Goal: Navigation & Orientation: Find specific page/section

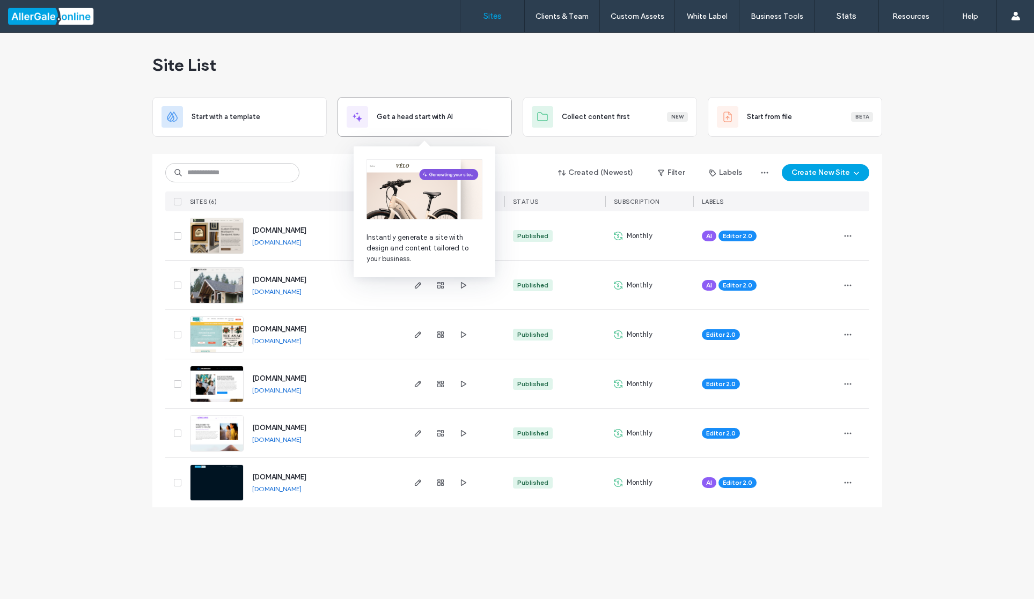
click at [420, 117] on span "Get a head start with AI" at bounding box center [415, 117] width 76 height 11
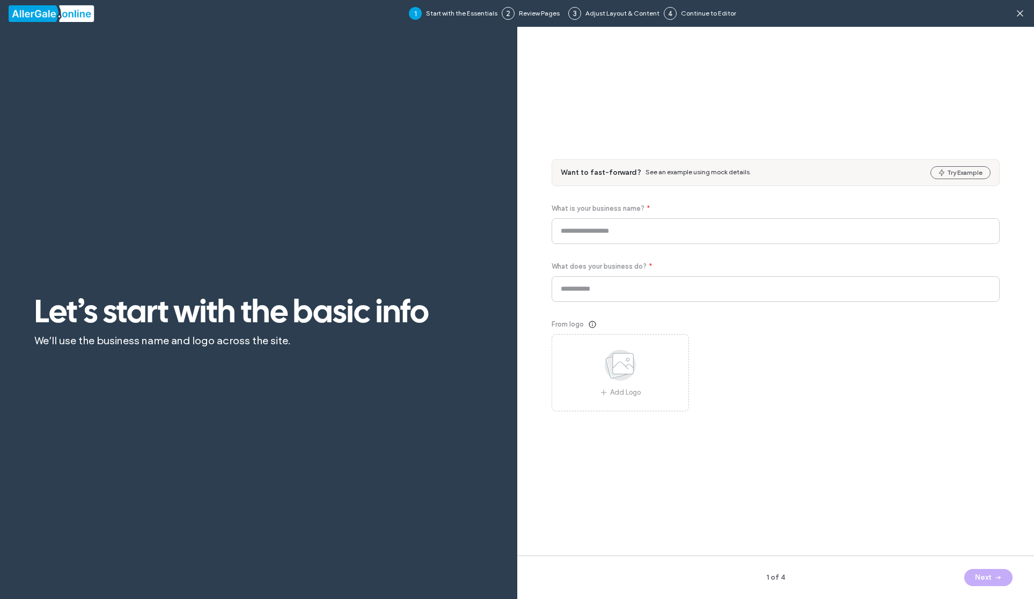
click at [42, 13] on div at bounding box center [70, 13] width 122 height 17
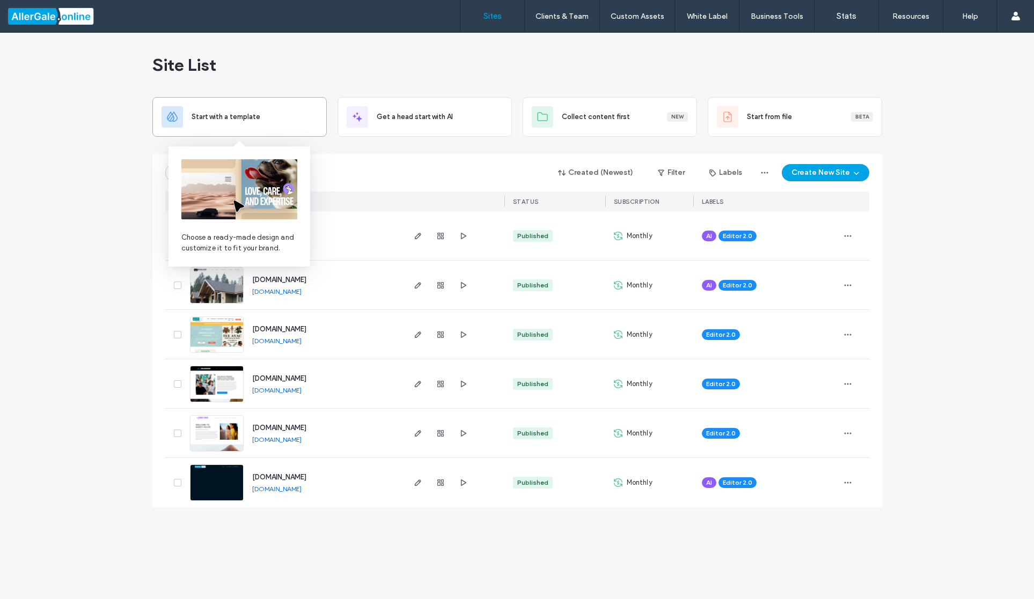
click at [226, 114] on span "Start with a template" at bounding box center [225, 117] width 69 height 11
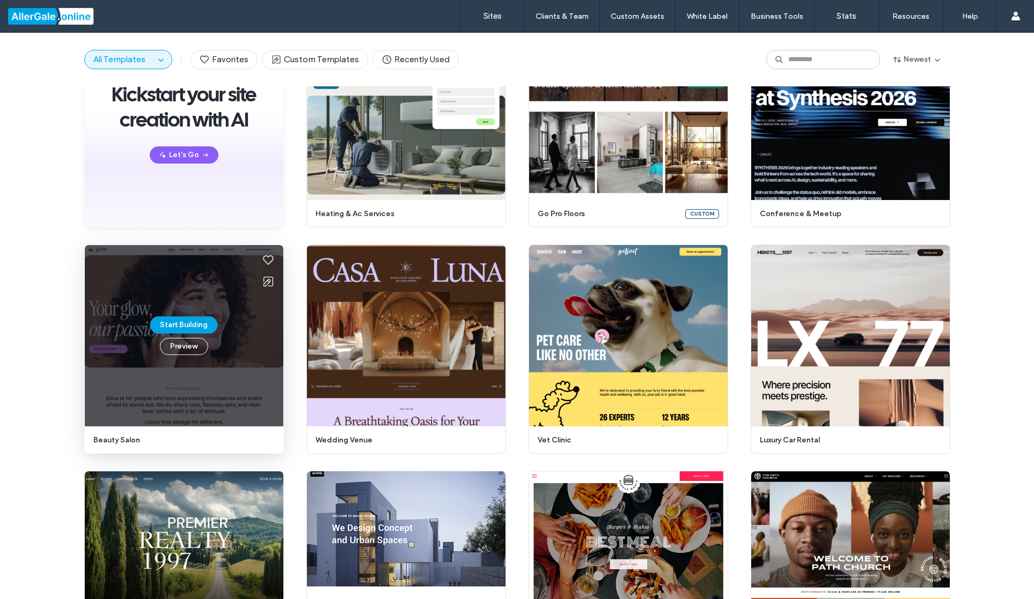
scroll to position [48, 0]
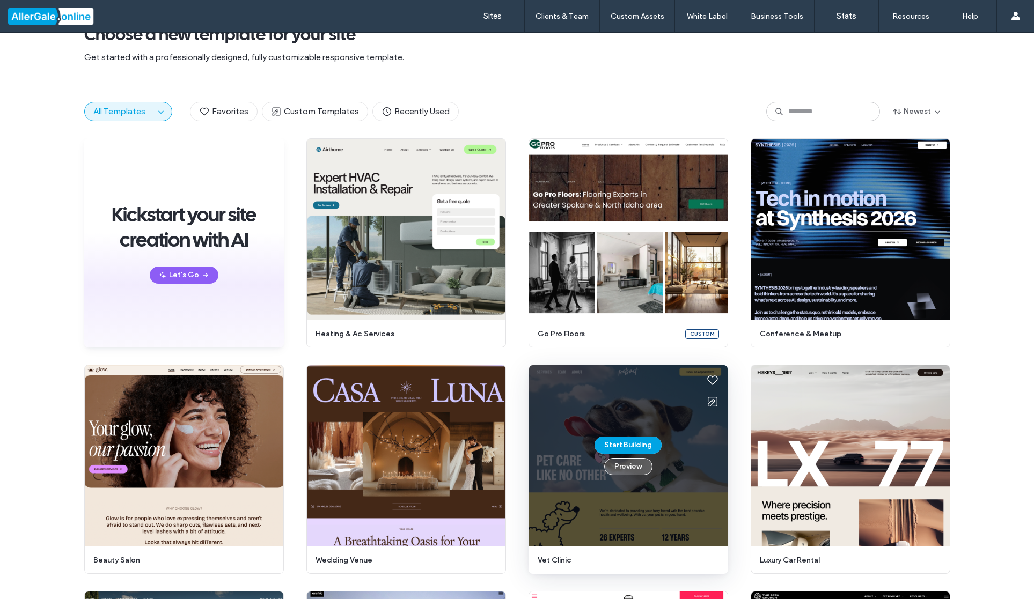
click at [619, 468] on button "Preview" at bounding box center [628, 466] width 48 height 17
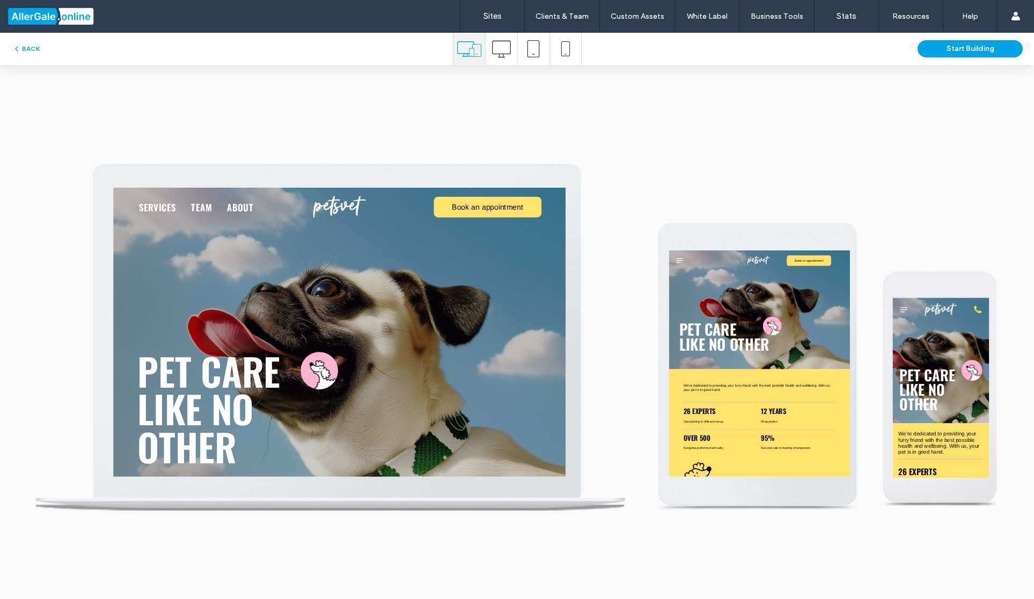
scroll to position [0, 0]
click at [496, 48] on icon at bounding box center [501, 49] width 19 height 19
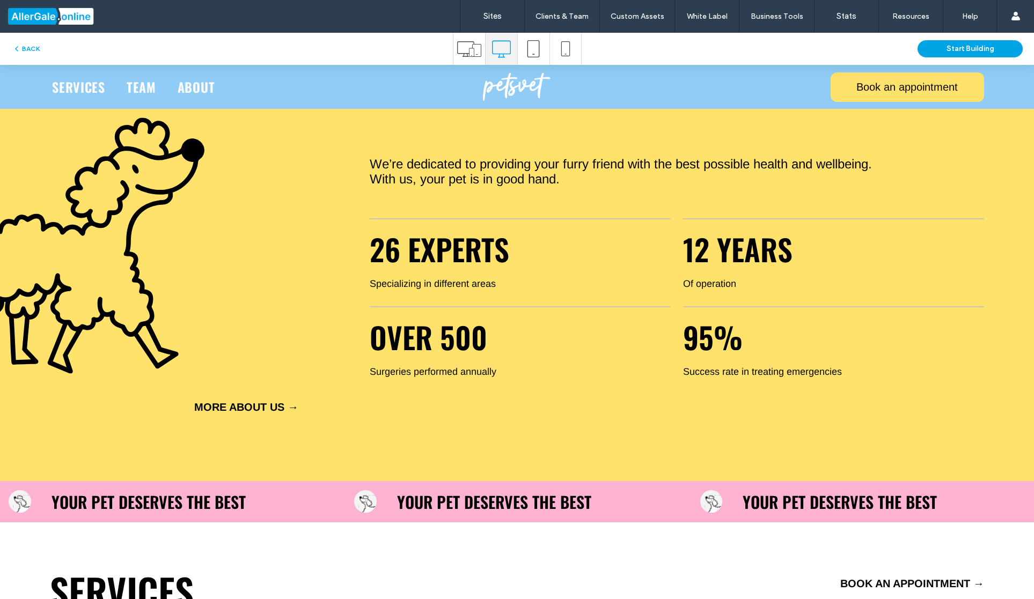
scroll to position [620, 0]
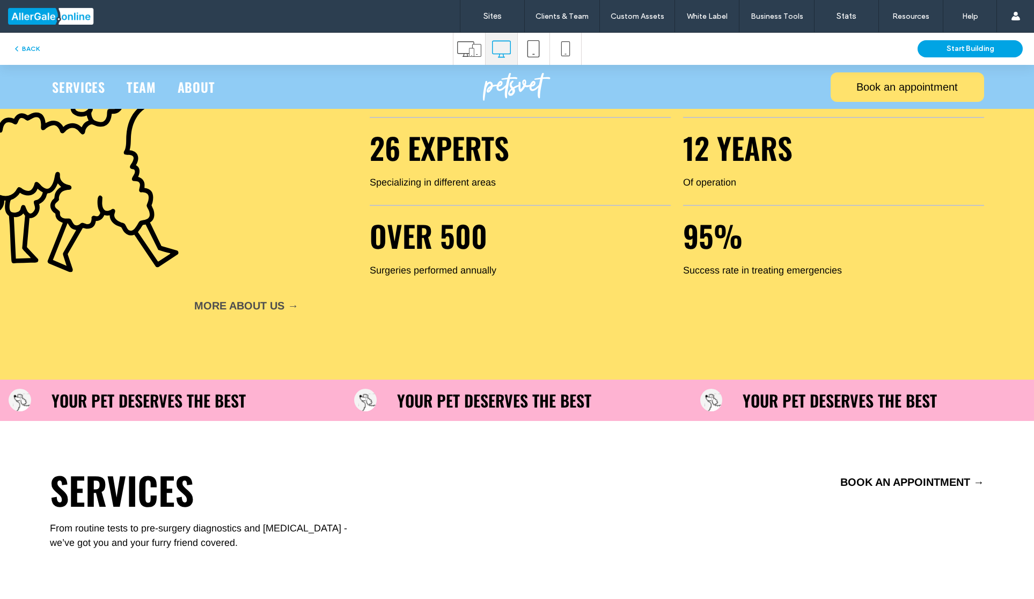
click at [248, 302] on span "MORE ABOUT US →" at bounding box center [246, 306] width 104 height 12
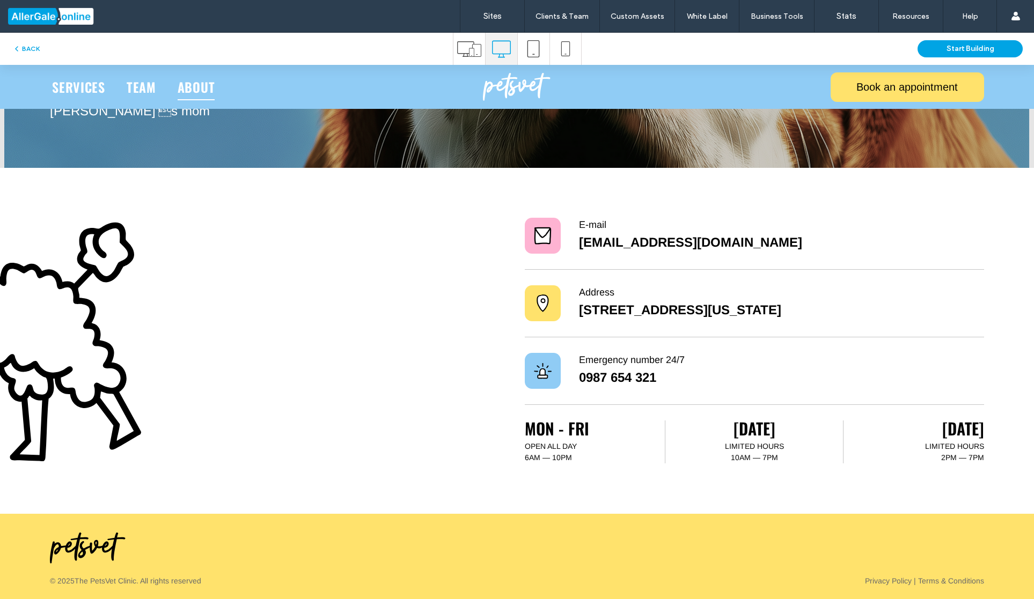
scroll to position [879, 0]
click at [151, 91] on span "Team" at bounding box center [141, 86] width 29 height 27
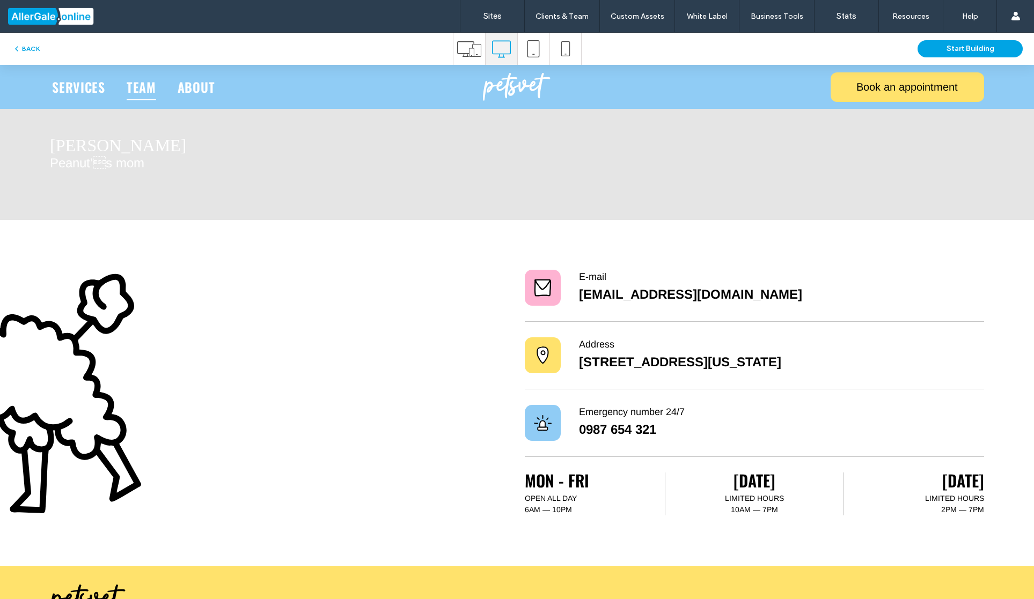
scroll to position [1178, 0]
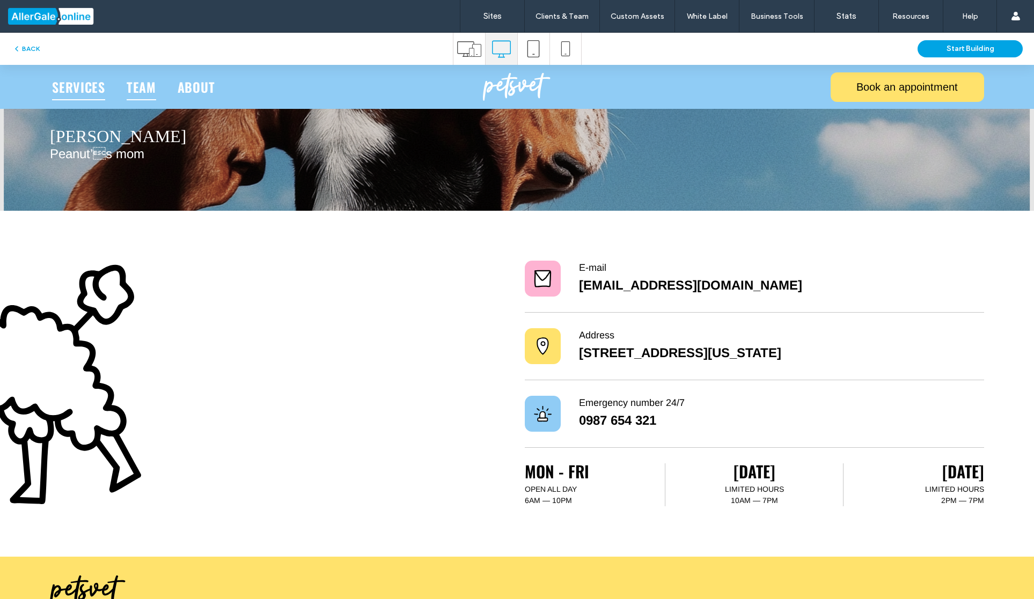
click at [72, 86] on span "Services" at bounding box center [78, 86] width 53 height 27
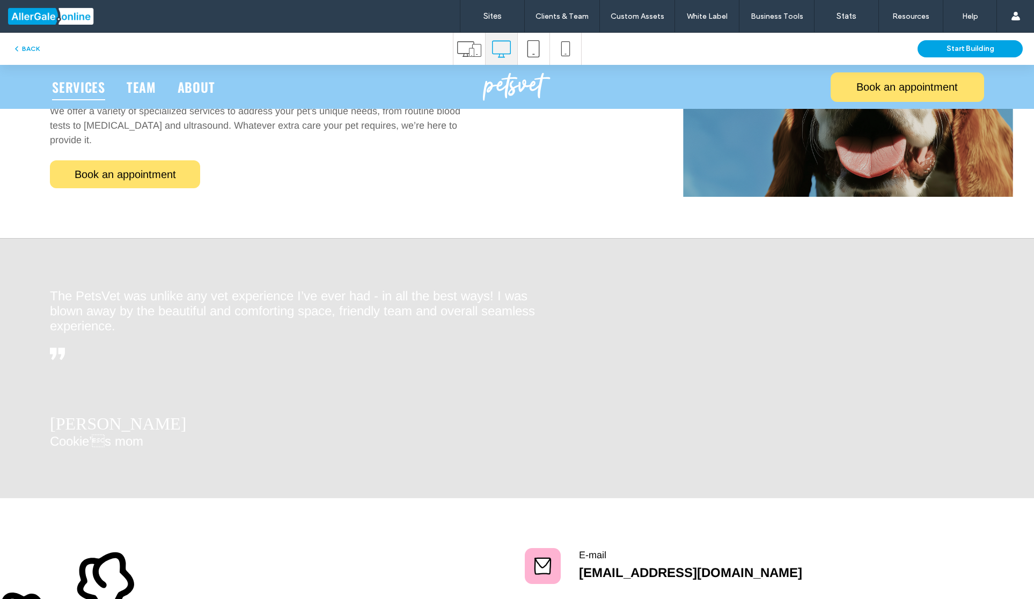
scroll to position [1052, 0]
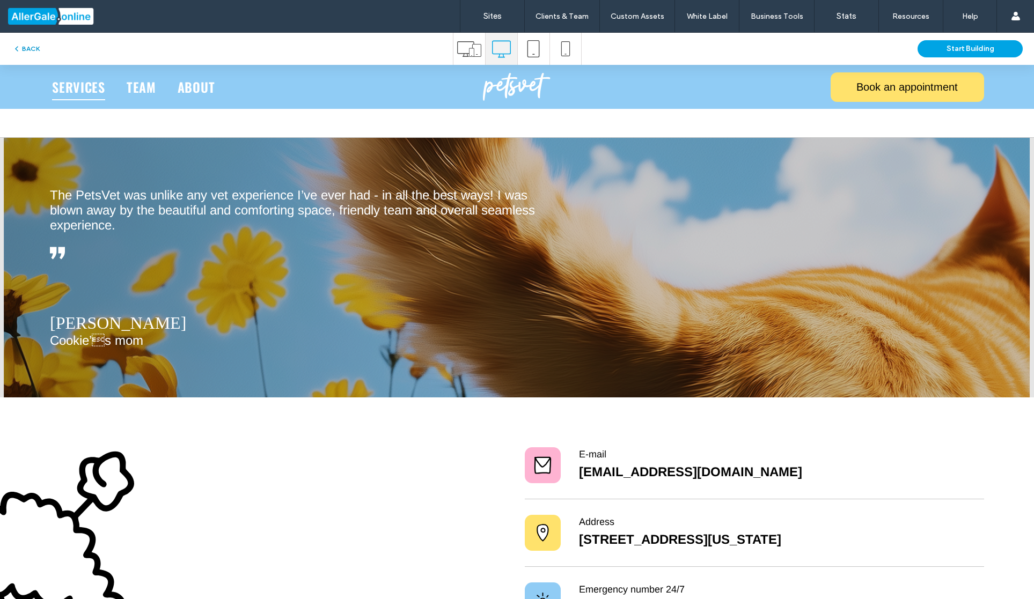
click at [31, 50] on button "BACK" at bounding box center [25, 48] width 27 height 13
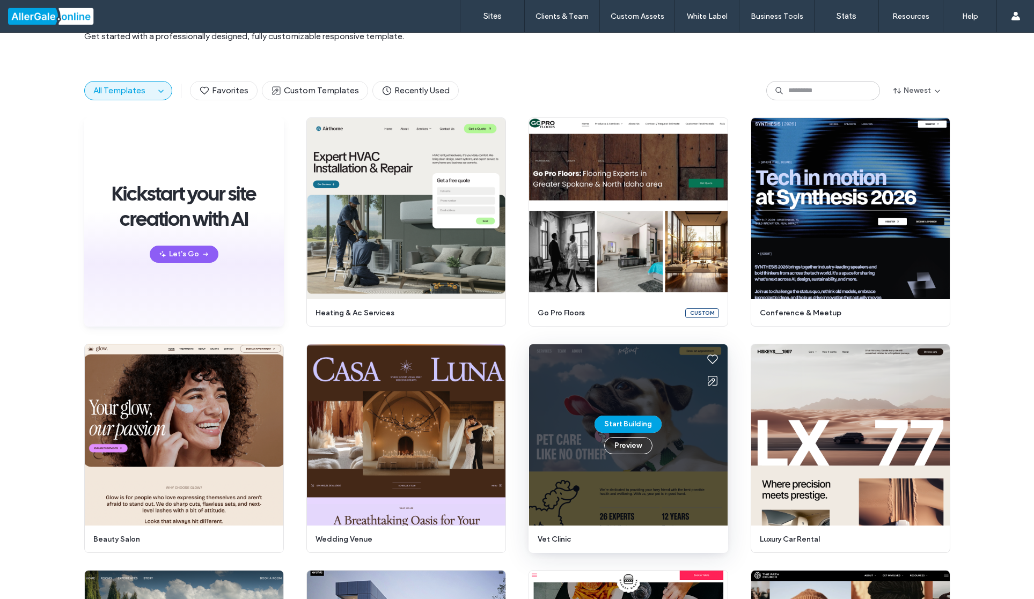
scroll to position [0, 0]
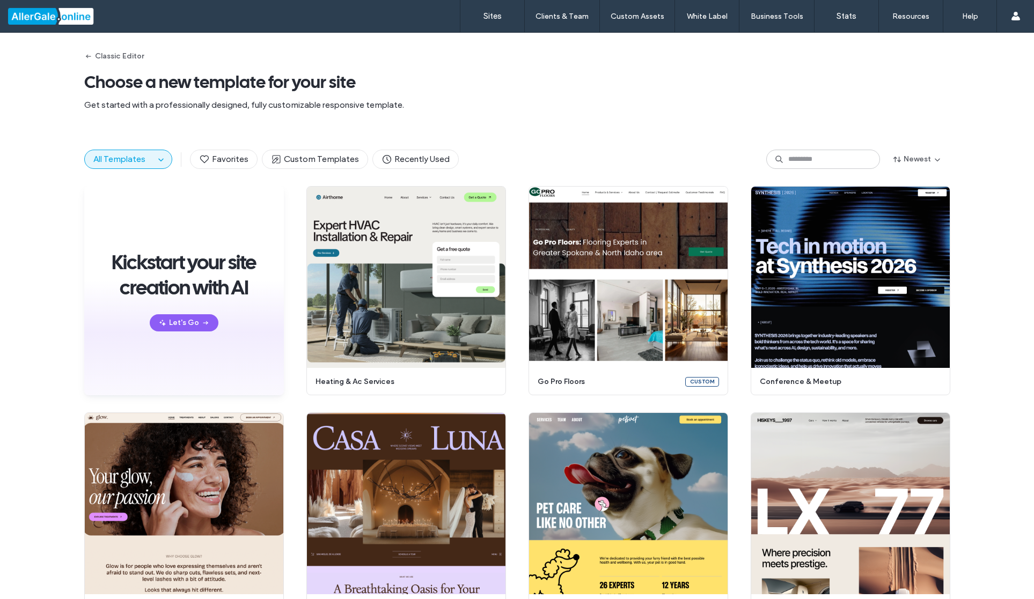
click at [48, 18] on div at bounding box center [69, 16] width 122 height 17
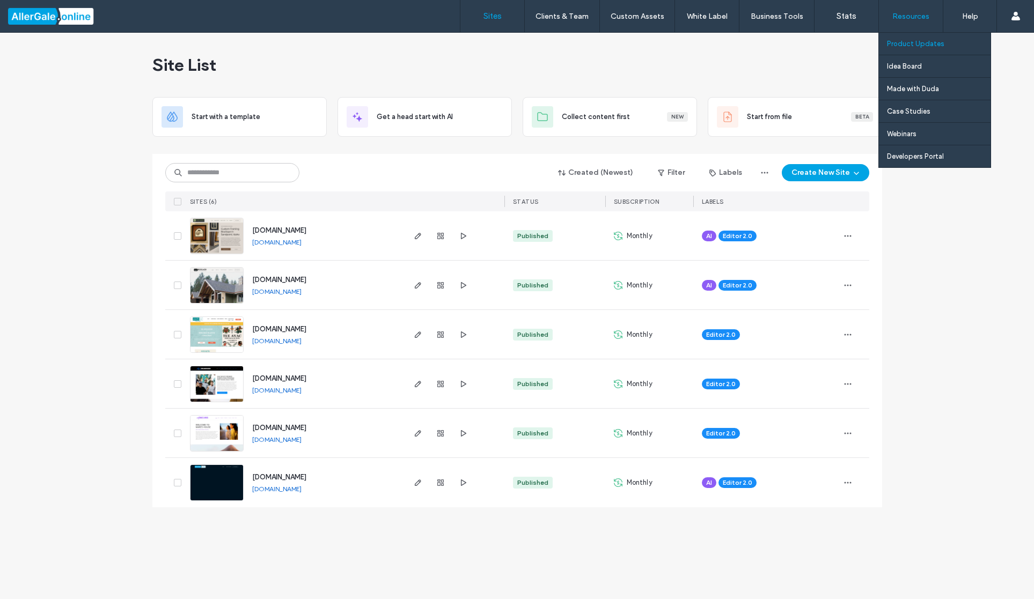
click at [915, 41] on label "Product Updates" at bounding box center [915, 44] width 57 height 8
